Goal: Task Accomplishment & Management: Use online tool/utility

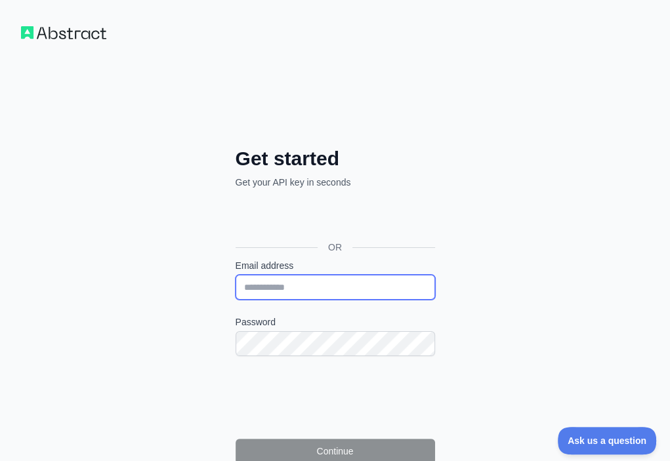
click at [236, 275] on input "Email address" at bounding box center [335, 287] width 199 height 25
paste input "**********"
type input "**********"
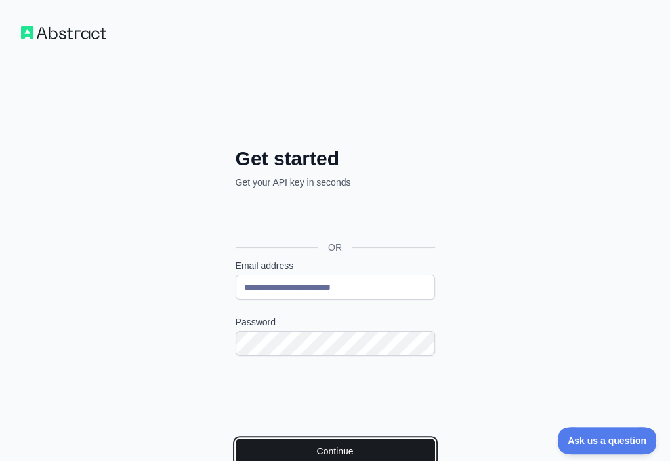
click at [236, 439] on button "Continue" at bounding box center [335, 451] width 199 height 25
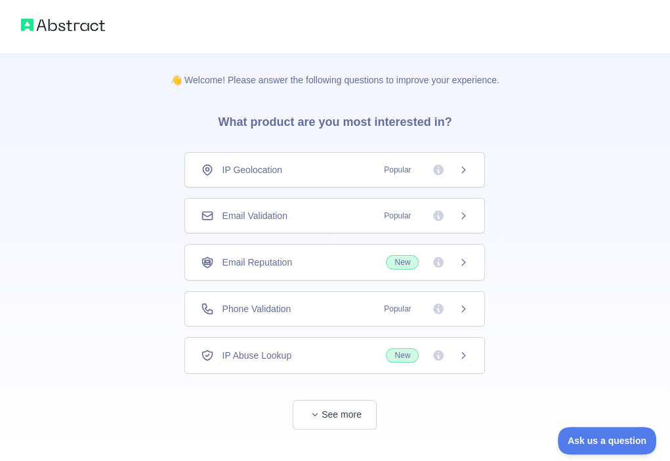
click at [356, 206] on div "Email Validation Popular" at bounding box center [334, 215] width 300 height 35
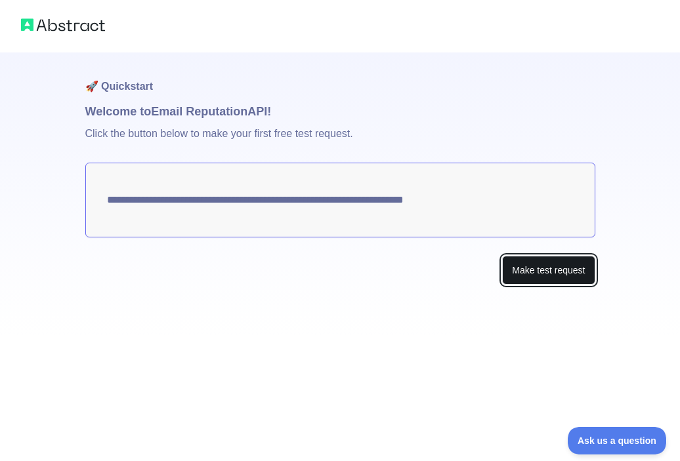
click at [543, 270] on button "Make test request" at bounding box center [548, 271] width 92 height 30
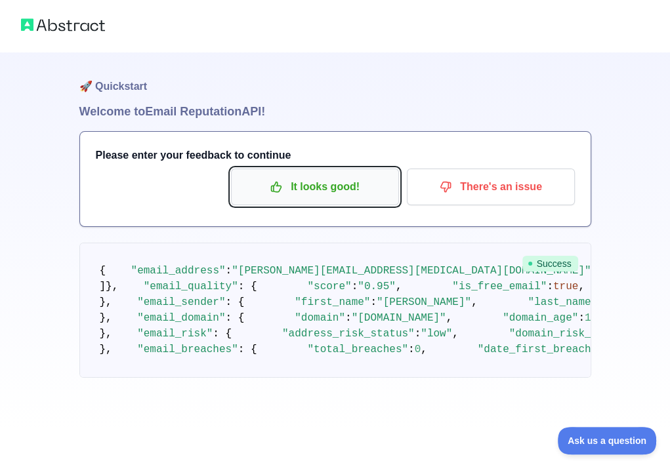
click at [325, 200] on button "It looks good!" at bounding box center [315, 187] width 168 height 37
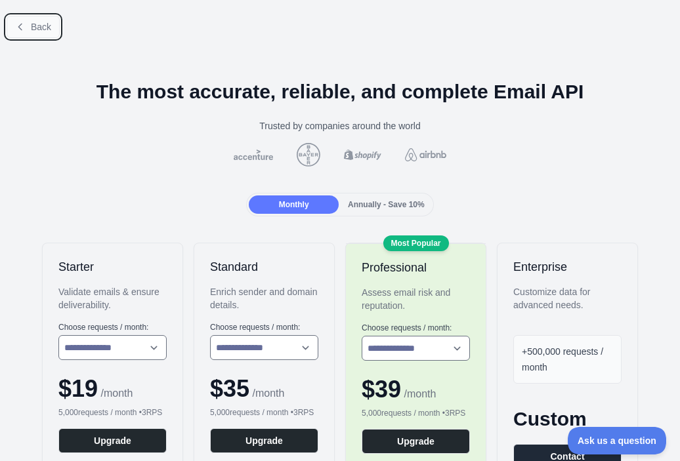
click at [31, 28] on span "Back" at bounding box center [41, 27] width 20 height 10
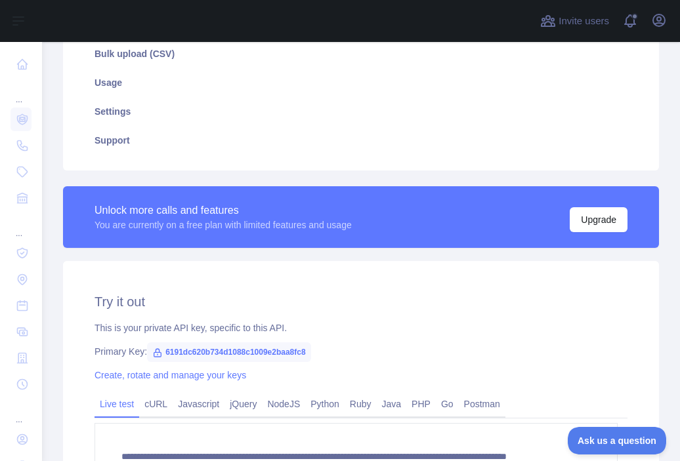
scroll to position [262, 0]
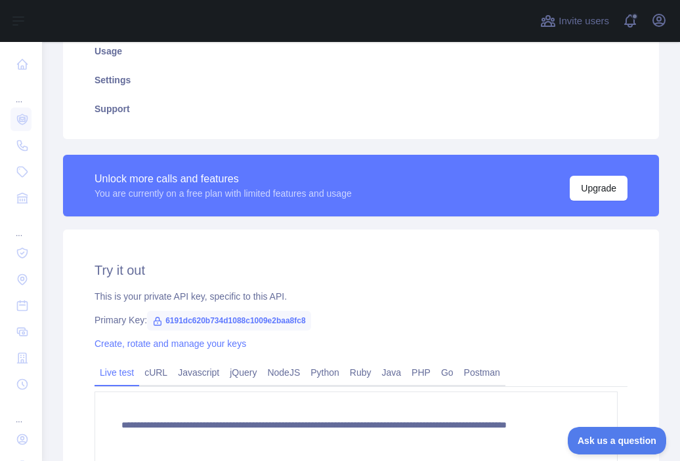
click at [237, 319] on span "6191dc620b734d1088c1009e2baa8fc8" at bounding box center [229, 321] width 164 height 20
copy span "6191dc620b734d1088c1009e2baa8fc8"
